Goal: Information Seeking & Learning: Understand process/instructions

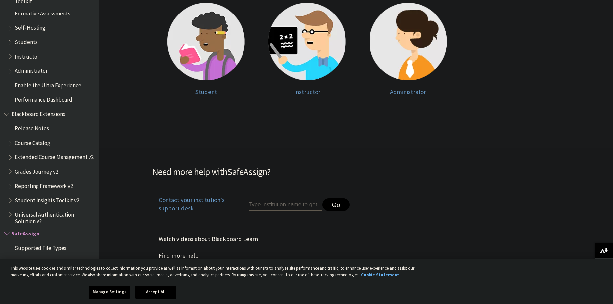
scroll to position [197, 0]
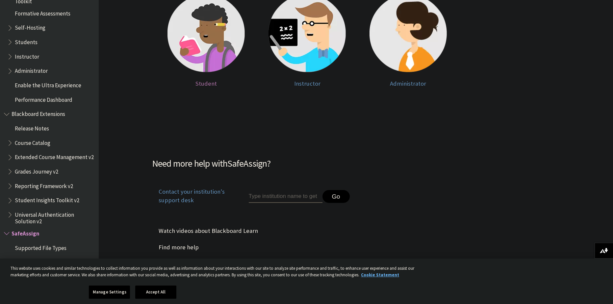
click at [206, 82] on span "Student" at bounding box center [205, 84] width 21 height 8
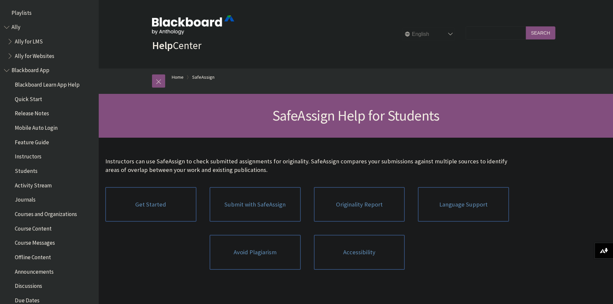
scroll to position [697, 0]
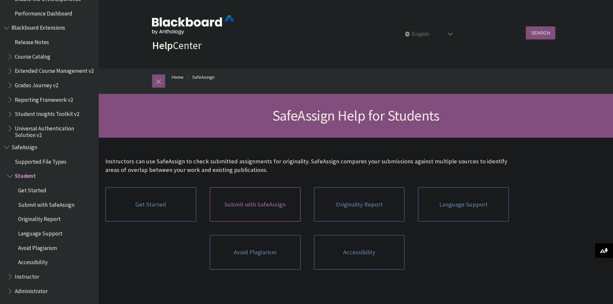
click at [253, 209] on link "Submit with SafeAssign" at bounding box center [255, 204] width 91 height 35
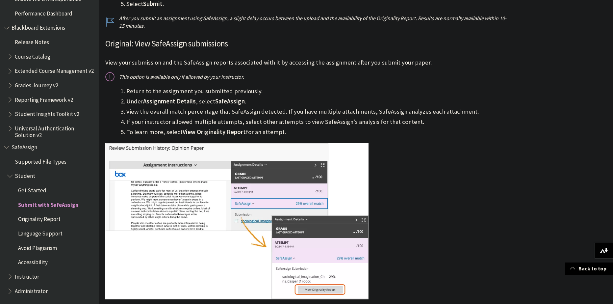
scroll to position [395, 0]
